Goal: Task Accomplishment & Management: Manage account settings

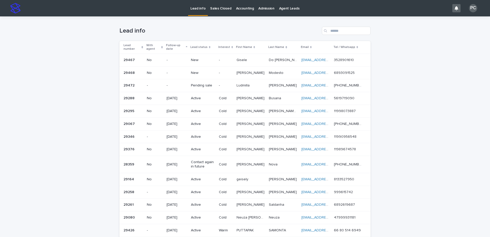
click at [206, 84] on p "Pending sale" at bounding box center [203, 85] width 24 height 4
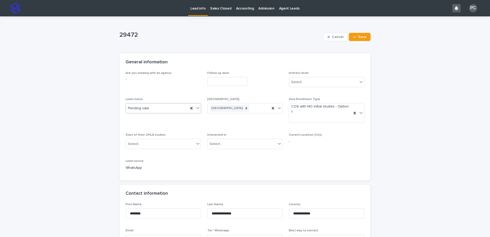
click at [158, 110] on div "Pending sale" at bounding box center [157, 108] width 63 height 8
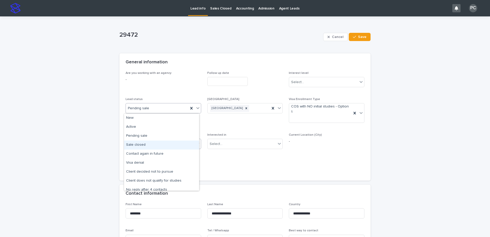
drag, startPoint x: 155, startPoint y: 143, endPoint x: 163, endPoint y: 135, distance: 11.4
click at [155, 143] on div "Sale closed" at bounding box center [161, 144] width 75 height 9
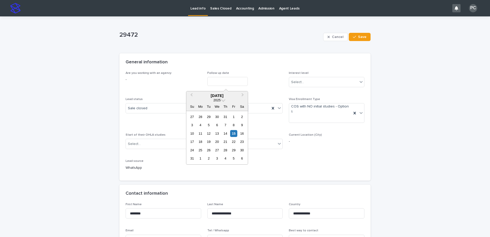
click at [217, 78] on input "text" at bounding box center [227, 81] width 40 height 9
click at [236, 135] on div "15" at bounding box center [233, 133] width 7 height 7
type input "**********"
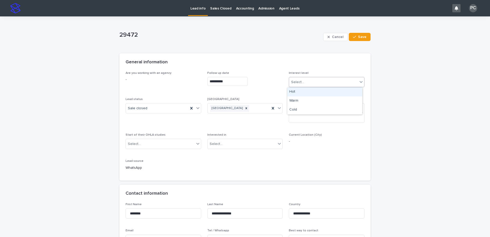
click at [310, 81] on div "Select..." at bounding box center [323, 82] width 69 height 8
drag, startPoint x: 309, startPoint y: 91, endPoint x: 284, endPoint y: 101, distance: 26.4
click at [309, 91] on div "Hot" at bounding box center [324, 91] width 75 height 9
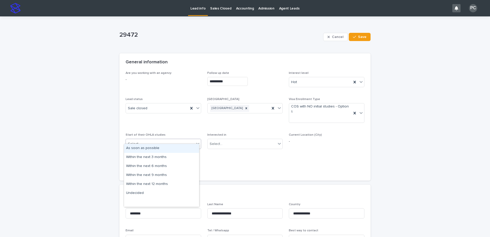
click at [141, 142] on input "text" at bounding box center [141, 144] width 1 height 4
drag, startPoint x: 139, startPoint y: 153, endPoint x: 149, endPoint y: 150, distance: 9.6
click at [140, 150] on div "As soon as possible" at bounding box center [161, 148] width 75 height 9
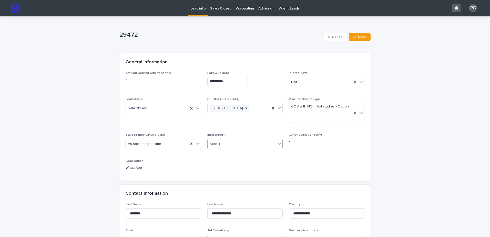
click at [239, 140] on div "Select..." at bounding box center [242, 144] width 69 height 8
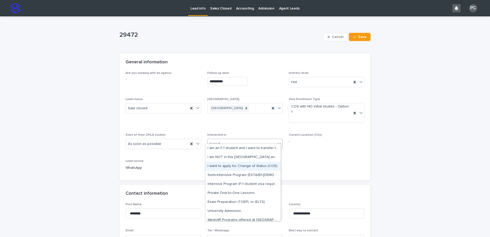
click at [245, 167] on div "I want to apply for Change of Status (COS)" at bounding box center [243, 166] width 75 height 9
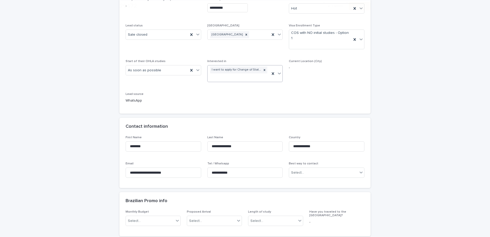
scroll to position [77, 0]
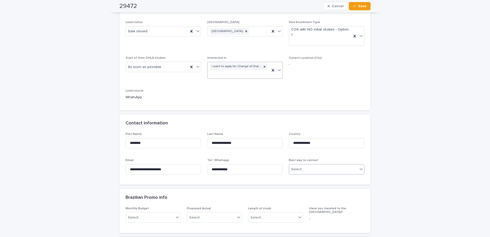
click at [308, 165] on div "Select..." at bounding box center [323, 169] width 69 height 8
click at [308, 190] on div "WhatsApp" at bounding box center [324, 191] width 75 height 9
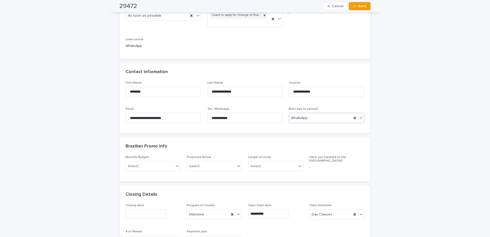
scroll to position [205, 0]
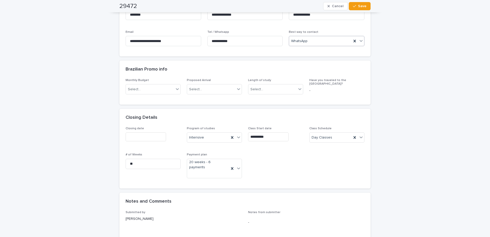
click at [160, 132] on input "text" at bounding box center [146, 136] width 40 height 9
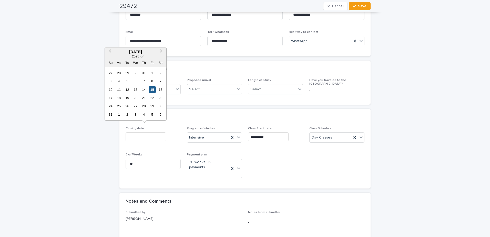
click at [149, 88] on div "15" at bounding box center [152, 89] width 7 height 7
type input "**********"
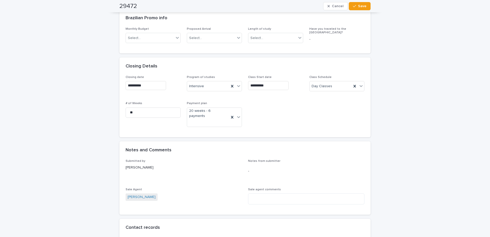
scroll to position [308, 0]
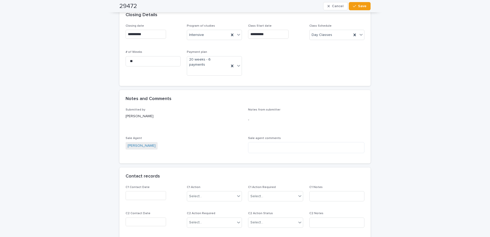
click at [146, 191] on input "text" at bounding box center [146, 195] width 40 height 9
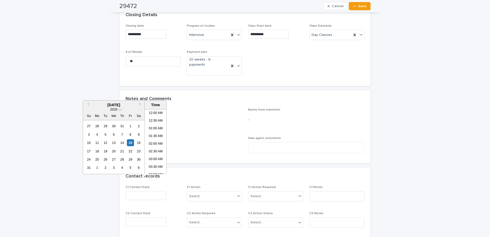
scroll to position [226, 0]
click at [130, 141] on div "15" at bounding box center [130, 142] width 7 height 7
click at [157, 148] on li "05:00 PM" at bounding box center [156, 149] width 22 height 8
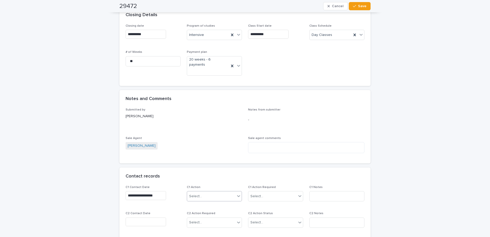
type input "**********"
click at [211, 192] on div "Select..." at bounding box center [211, 196] width 48 height 8
click at [214, 212] on div "Contact via WhatsApp" at bounding box center [212, 212] width 55 height 9
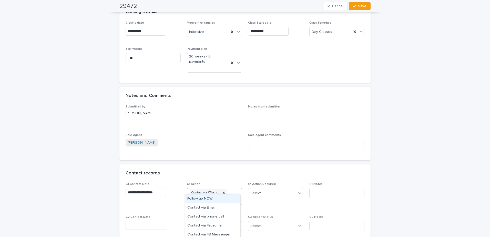
click at [204, 190] on div "Contact via WhatsApp" at bounding box center [208, 196] width 42 height 16
click at [223, 220] on div "Met client face to face and provided information" at bounding box center [212, 221] width 55 height 9
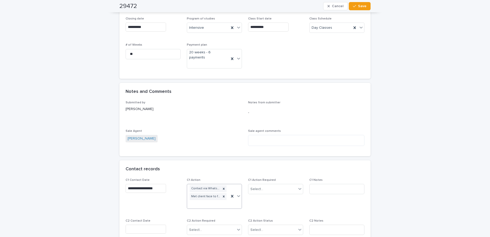
click at [209, 194] on div "Contact via WhatsApp Met client face to face and provided information" at bounding box center [208, 196] width 42 height 24
click at [263, 185] on div "Select..." at bounding box center [272, 189] width 48 height 8
drag, startPoint x: 264, startPoint y: 196, endPoint x: 267, endPoint y: 195, distance: 3.7
click at [264, 196] on div "Completed" at bounding box center [274, 197] width 55 height 9
click at [333, 184] on input at bounding box center [336, 189] width 55 height 10
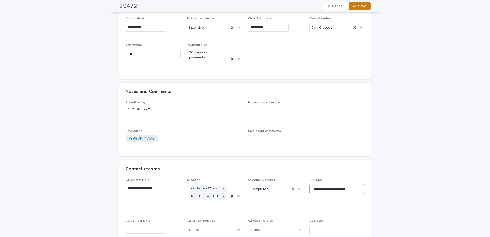
type input "**********"
click at [361, 5] on span "Save" at bounding box center [362, 6] width 8 height 4
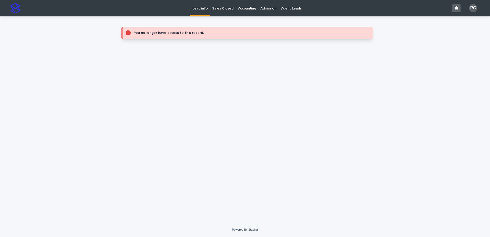
scroll to position [0, 0]
